Goal: Information Seeking & Learning: Learn about a topic

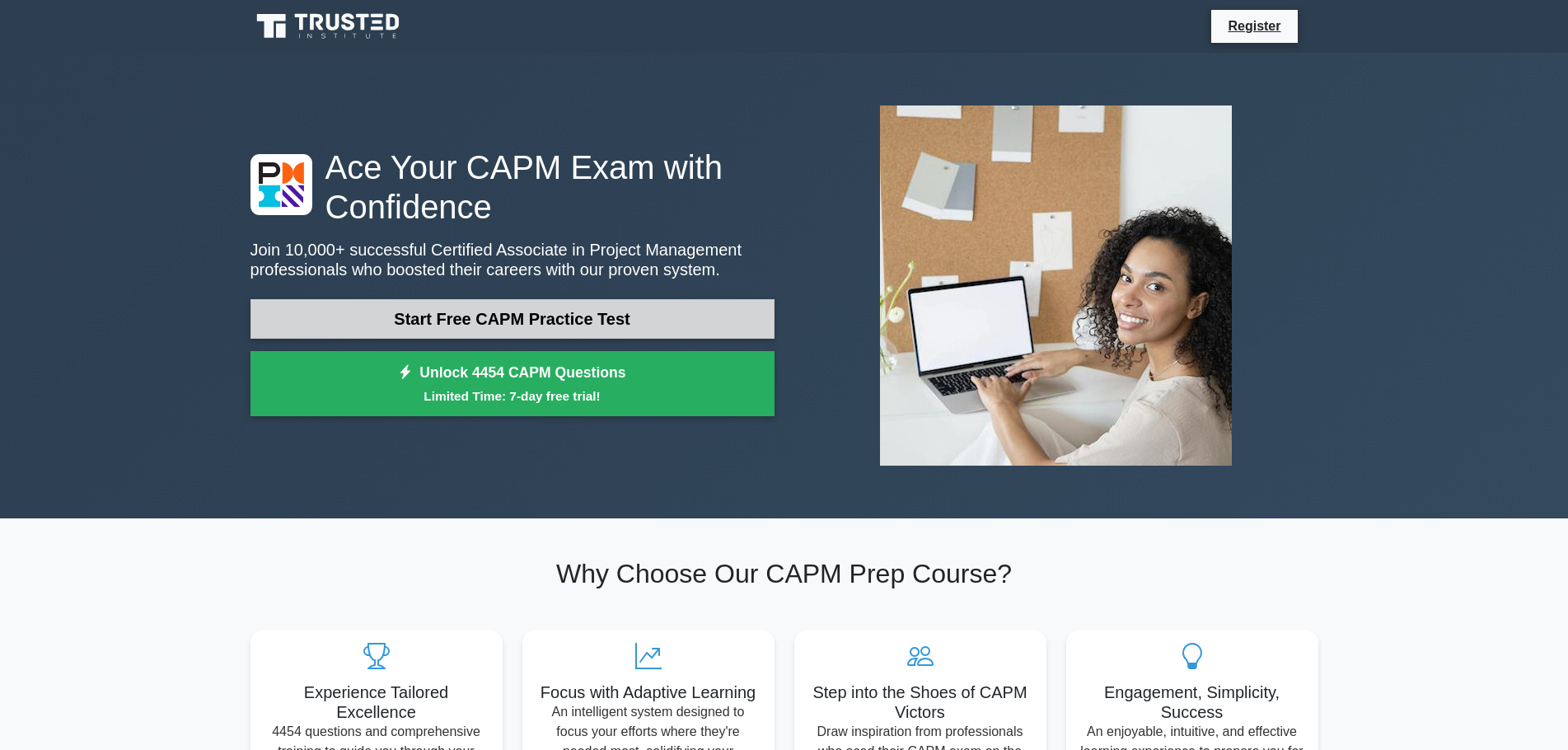
click at [619, 314] on link "Start Free CAPM Practice Test" at bounding box center [512, 319] width 524 height 39
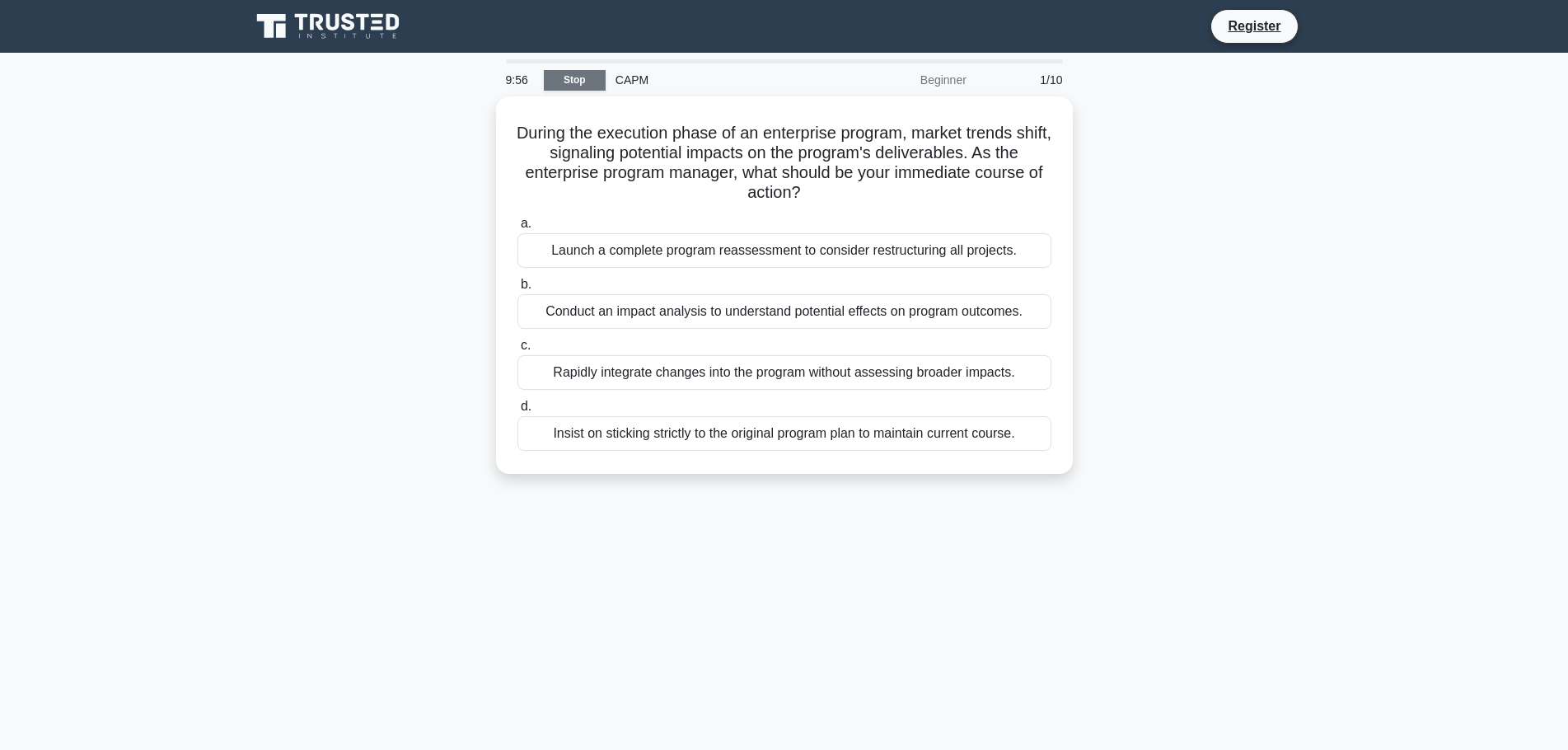
click at [590, 78] on link "Stop" at bounding box center [575, 80] width 61 height 21
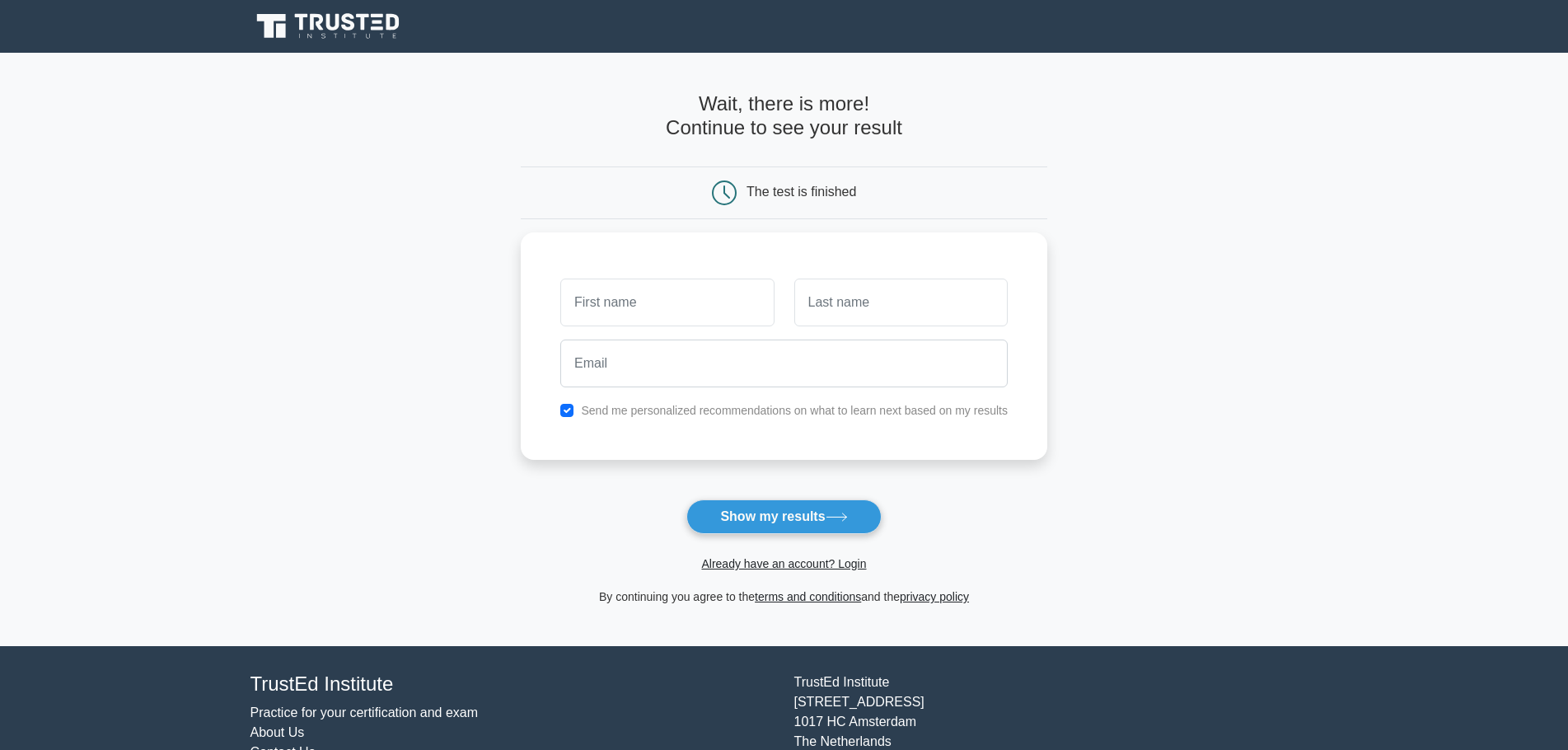
click at [366, 32] on icon at bounding box center [329, 26] width 158 height 32
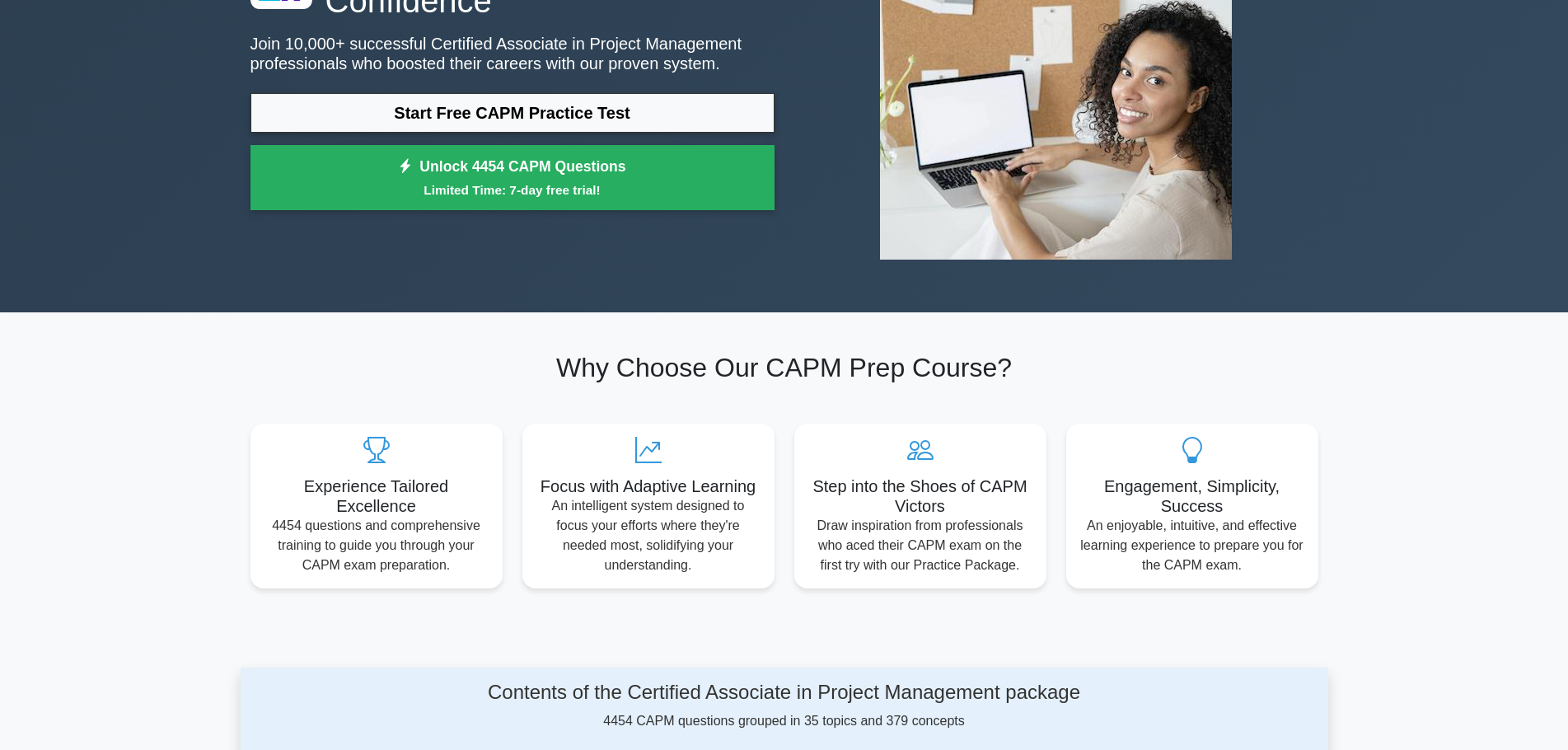
scroll to position [247, 0]
